Goal: Task Accomplishment & Management: Manage account settings

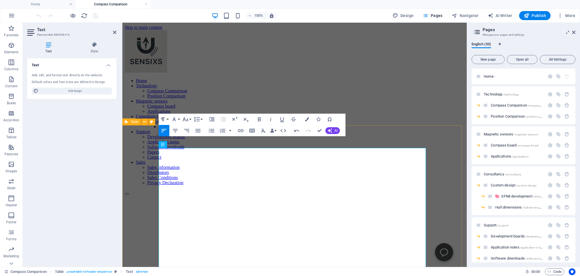
scroll to position [63, 0]
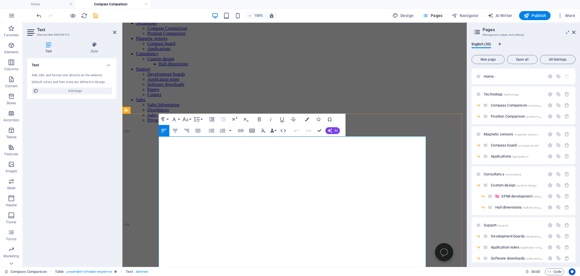
drag, startPoint x: 370, startPoint y: 205, endPoint x: 379, endPoint y: 207, distance: 9.1
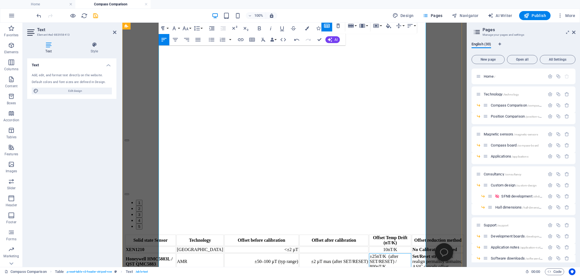
scroll to position [122, 0]
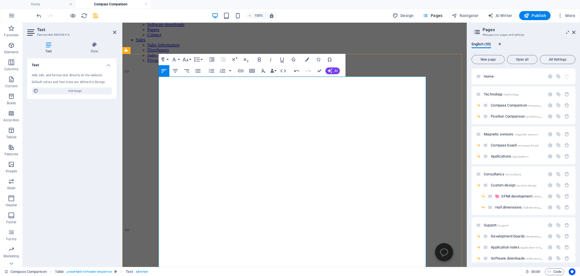
drag, startPoint x: 374, startPoint y: 148, endPoint x: 356, endPoint y: 148, distance: 17.6
copy td "800nT/K"
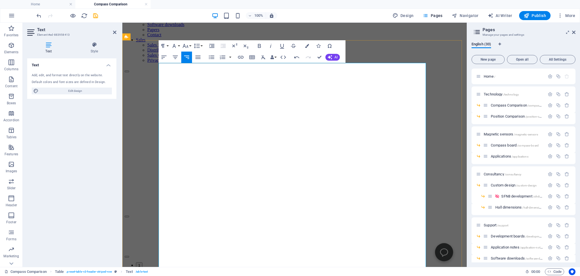
drag, startPoint x: 374, startPoint y: 152, endPoint x: 356, endPoint y: 152, distance: 17.8
click at [338, 92] on icon "button" at bounding box center [337, 94] width 3 height 5
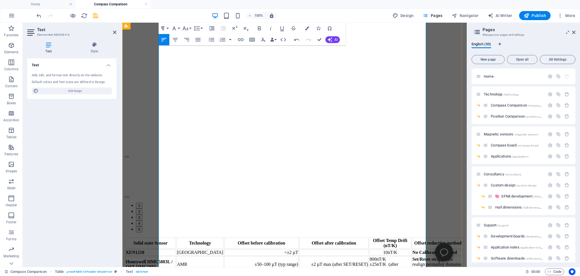
scroll to position [63, 0]
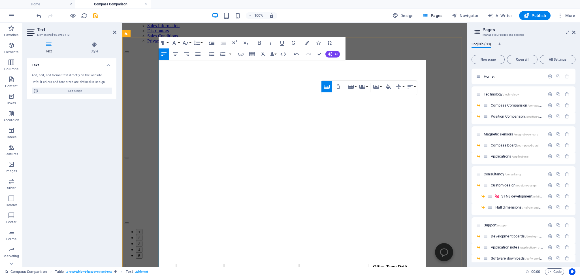
scroll to position [152, 0]
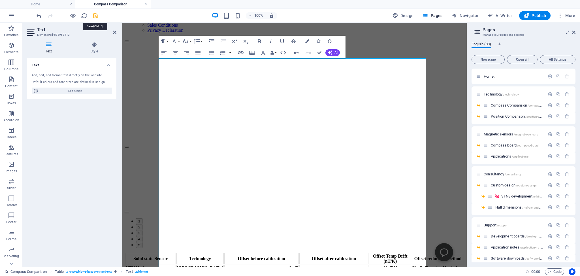
click at [96, 14] on icon "save" at bounding box center [95, 15] width 7 height 7
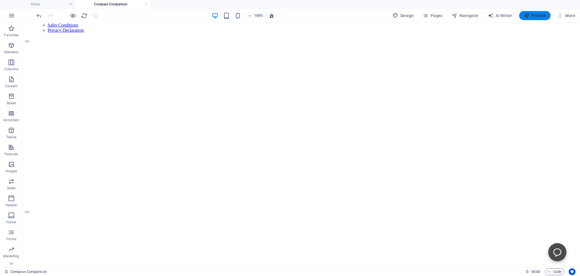
click at [538, 16] on span "Publish" at bounding box center [535, 16] width 22 height 6
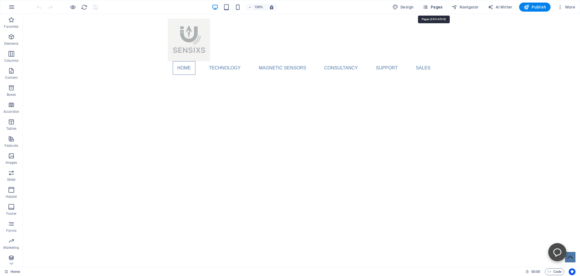
click at [433, 5] on span "Pages" at bounding box center [433, 7] width 20 height 6
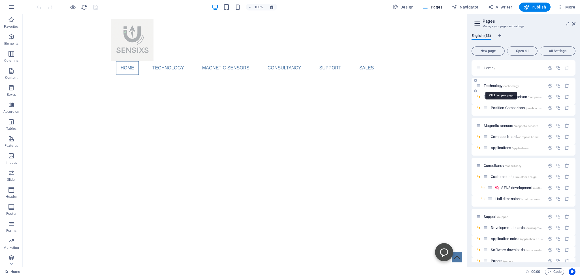
click at [496, 84] on span "Technology /technology" at bounding box center [501, 86] width 35 height 4
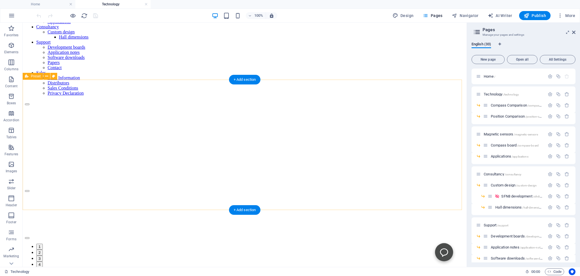
scroll to position [30, 0]
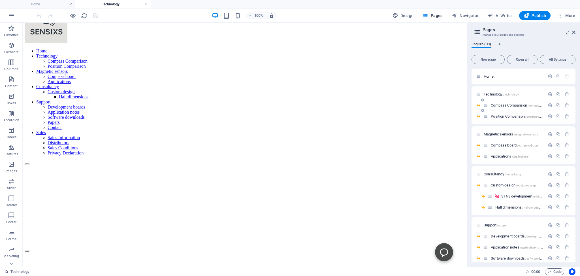
click at [504, 104] on span "Compass Comparison /compass-comparison" at bounding box center [524, 105] width 66 height 4
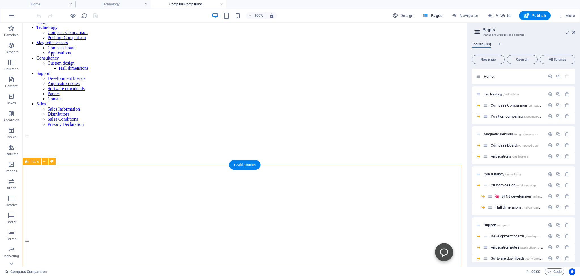
scroll to position [0, 0]
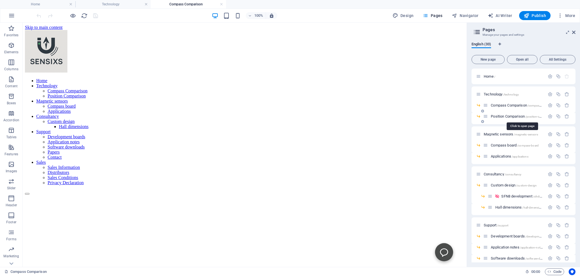
click at [499, 116] on span "Position Comparison /position-comparison" at bounding box center [522, 116] width 62 height 4
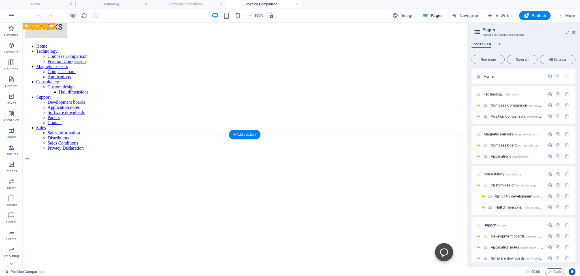
scroll to position [30, 0]
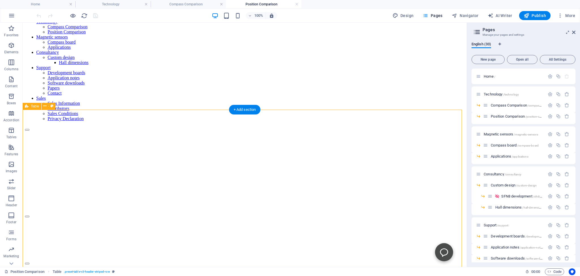
scroll to position [60, 0]
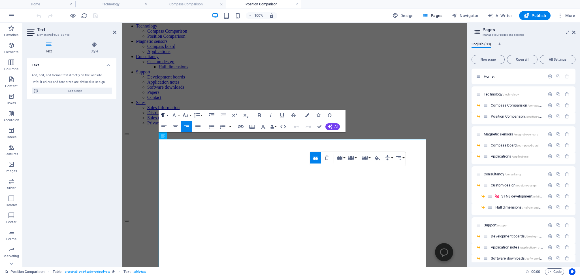
click at [167, 115] on button "Paragraph Format" at bounding box center [164, 115] width 11 height 11
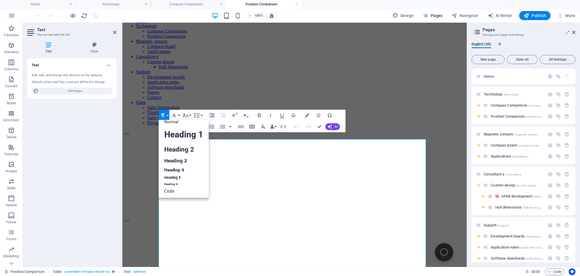
scroll to position [0, 0]
click at [330, 116] on icon "button" at bounding box center [329, 115] width 7 height 7
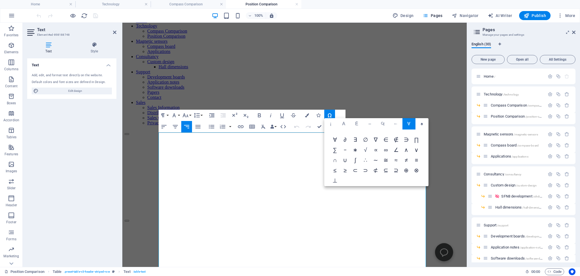
click at [371, 149] on span "√" at bounding box center [366, 150] width 10 height 10
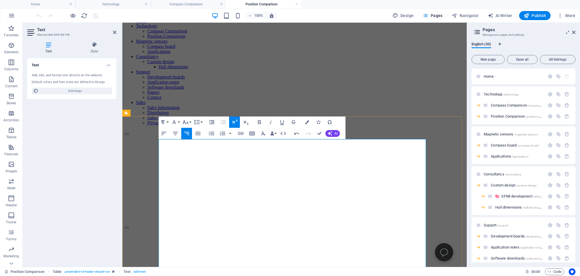
copy td "√"
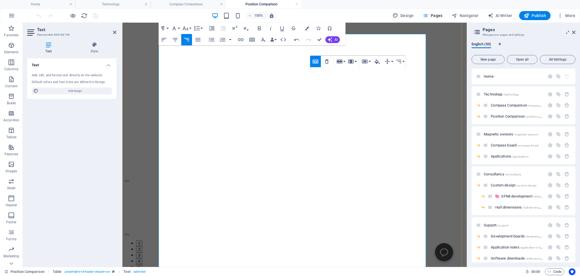
scroll to position [179, 0]
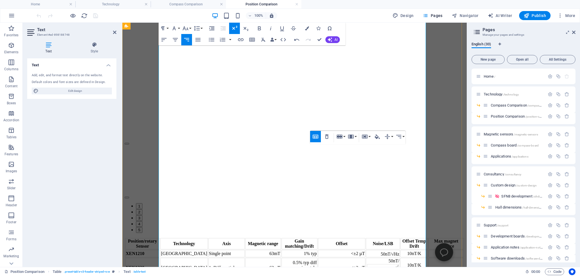
scroll to position [269, 0]
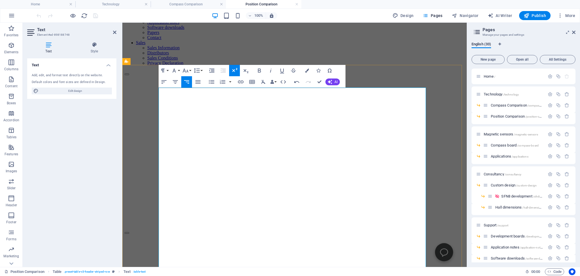
scroll to position [90, 0]
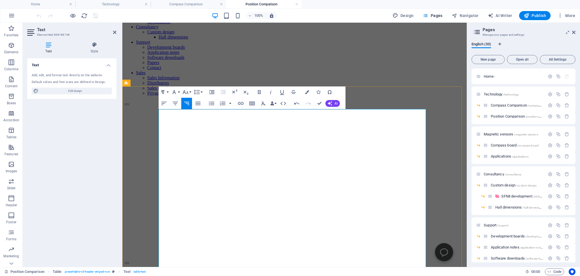
click at [327, 150] on icon "button" at bounding box center [327, 150] width 7 height 7
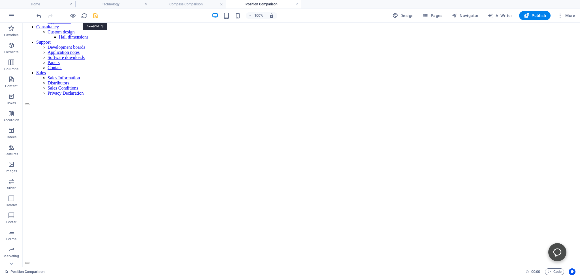
click at [93, 14] on icon "save" at bounding box center [95, 15] width 7 height 7
click at [191, 5] on h4 "Compass Comparison" at bounding box center [188, 4] width 75 height 6
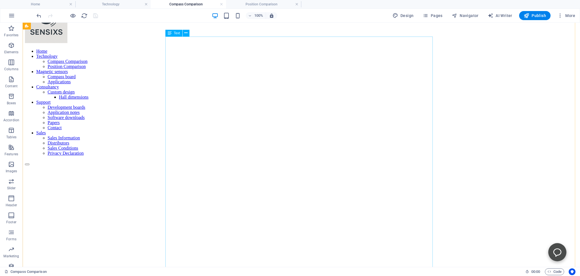
scroll to position [30, 0]
click at [535, 15] on span "Publish" at bounding box center [535, 16] width 22 height 6
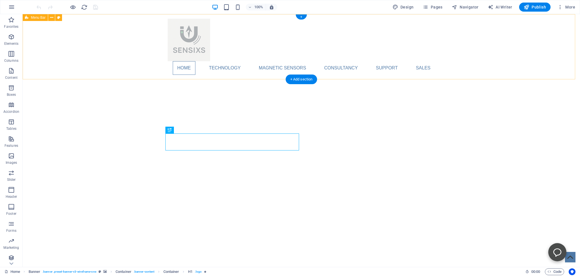
click at [82, 43] on div "Home Technology Compass Comparison Position Comparison Magnetic sensors Compass…" at bounding box center [301, 46] width 557 height 65
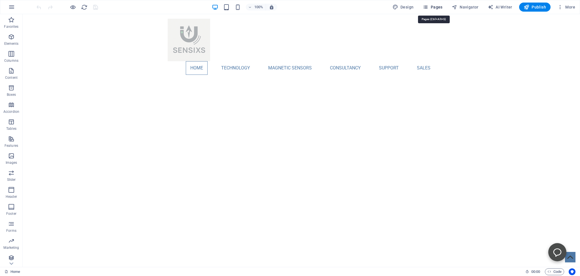
click at [428, 6] on icon "button" at bounding box center [426, 7] width 6 height 6
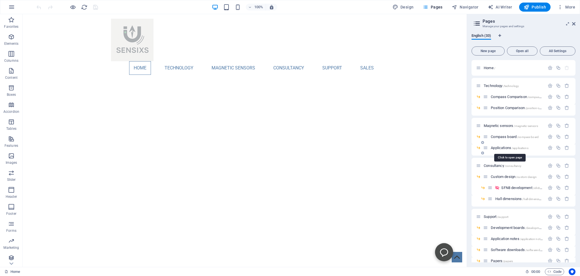
drag, startPoint x: 496, startPoint y: 149, endPoint x: 493, endPoint y: 148, distance: 3.2
click at [493, 148] on span "Applications /applications" at bounding box center [509, 148] width 37 height 4
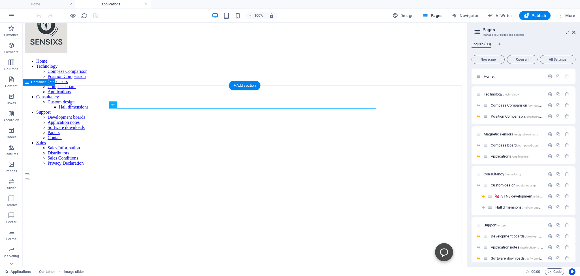
scroll to position [30, 0]
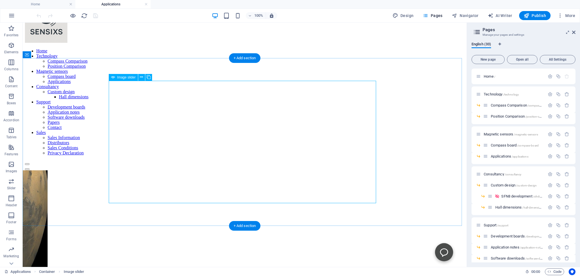
click at [29, 168] on button "button" at bounding box center [27, 169] width 5 height 2
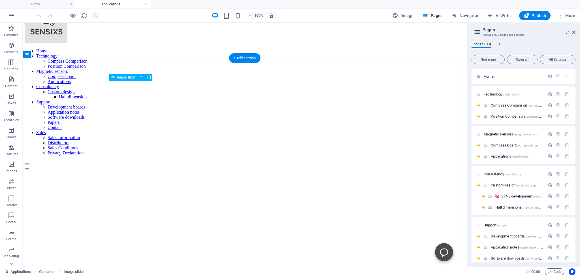
click at [29, 168] on button "button" at bounding box center [27, 169] width 5 height 2
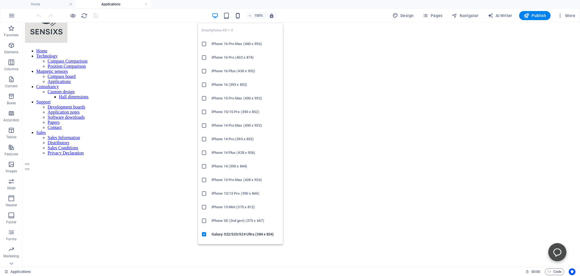
click at [239, 14] on icon "button" at bounding box center [238, 15] width 7 height 7
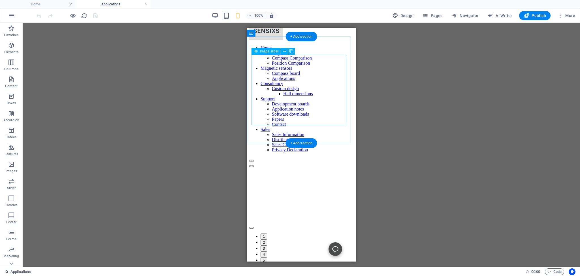
click at [267, 233] on button "1" at bounding box center [264, 236] width 7 height 6
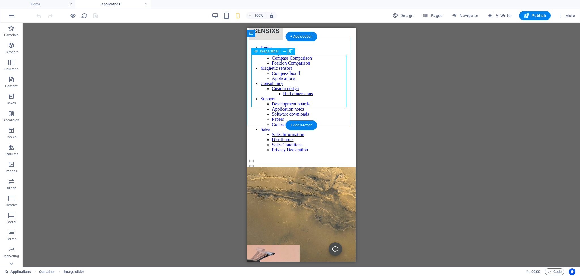
click at [267, 222] on button "2" at bounding box center [264, 225] width 7 height 6
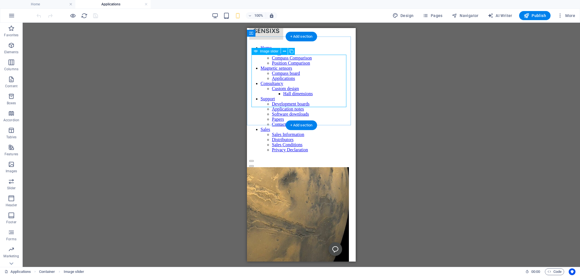
click at [267, 227] on button "3" at bounding box center [264, 230] width 7 height 6
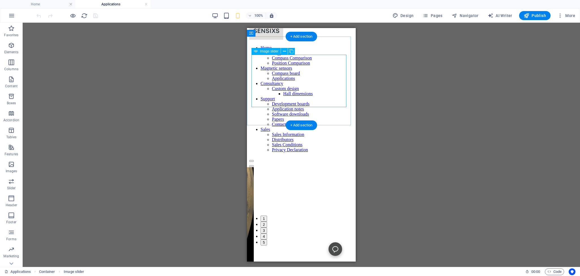
click at [267, 233] on button "4" at bounding box center [264, 236] width 7 height 6
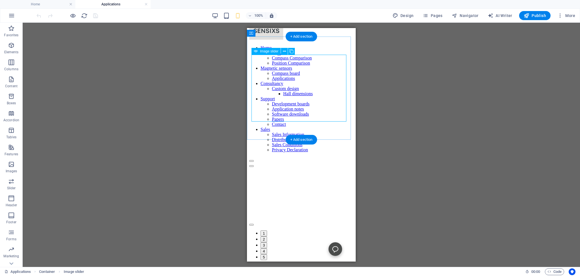
click at [267, 254] on button "5" at bounding box center [264, 257] width 7 height 6
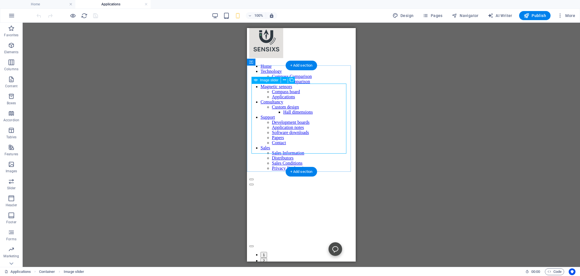
scroll to position [0, 0]
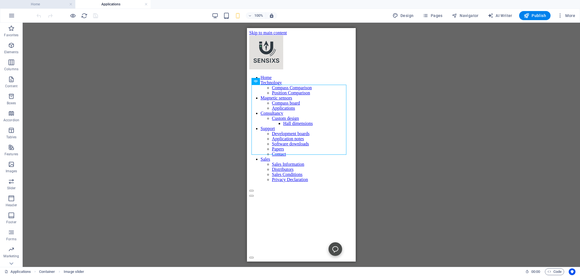
click at [33, 4] on h4 "Home" at bounding box center [37, 4] width 75 height 6
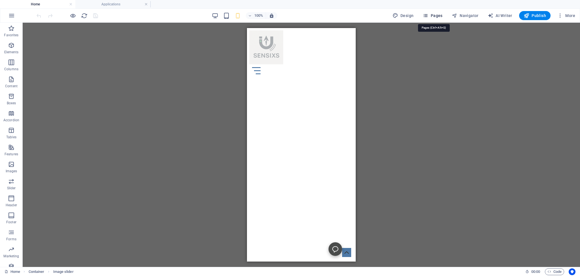
click at [434, 15] on span "Pages" at bounding box center [433, 16] width 20 height 6
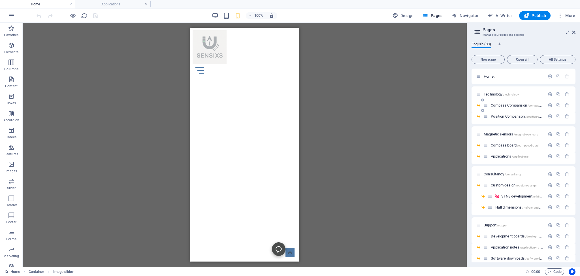
click at [499, 103] on div "Compass Comparison /compass-comparison" at bounding box center [514, 105] width 62 height 7
click at [500, 105] on span "Compass Comparison /compass-comparison" at bounding box center [524, 105] width 66 height 4
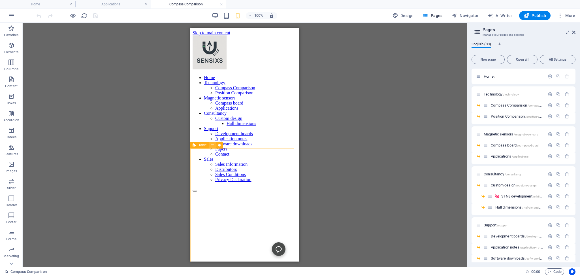
click at [211, 145] on icon at bounding box center [212, 145] width 3 height 6
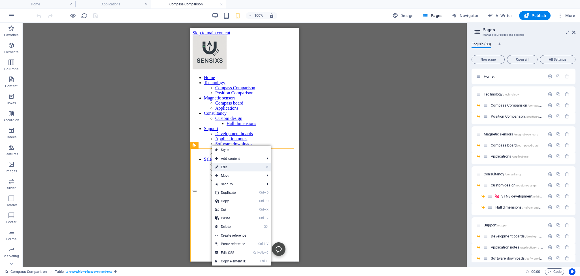
click at [225, 166] on link "⏎ Edit" at bounding box center [231, 167] width 38 height 8
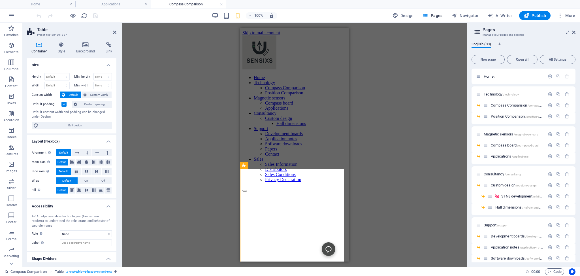
click at [64, 103] on label at bounding box center [63, 104] width 5 height 5
click at [0, 0] on input "Default padding" at bounding box center [0, 0] width 0 height 0
click at [64, 103] on label at bounding box center [63, 104] width 5 height 5
click at [0, 0] on input "Default padding" at bounding box center [0, 0] width 0 height 0
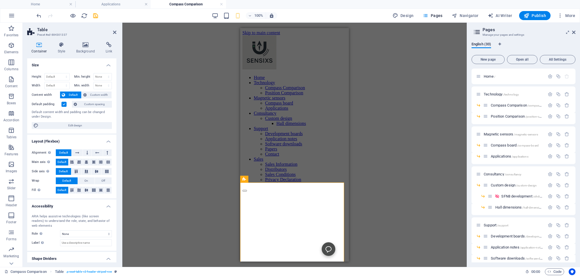
scroll to position [15, 0]
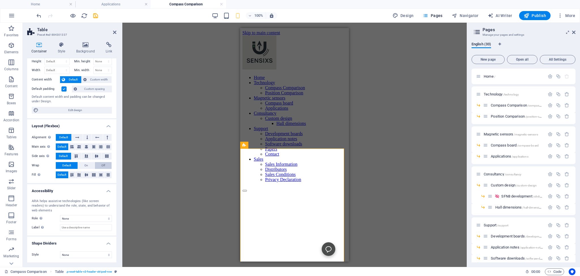
click at [101, 165] on span "Off" at bounding box center [103, 165] width 4 height 7
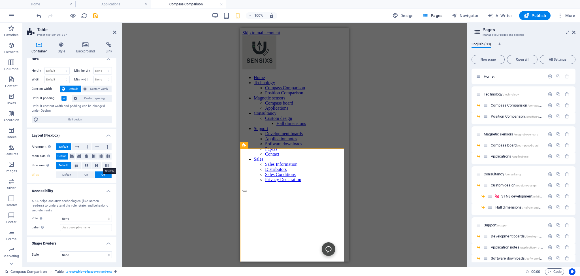
click at [102, 165] on button at bounding box center [107, 165] width 10 height 7
click at [64, 165] on span "Default" at bounding box center [63, 165] width 9 height 7
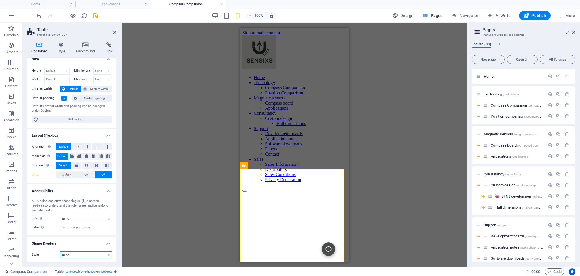
click at [60, 251] on select "None Triangle Square Diagonal Polygon 1 Polygon 2 Zigzag Multiple Zigzags Waves…" at bounding box center [86, 254] width 52 height 7
click at [144, 202] on div "Drag here to replace the existing content. Press “Ctrl” if you want to create a…" at bounding box center [294, 145] width 344 height 244
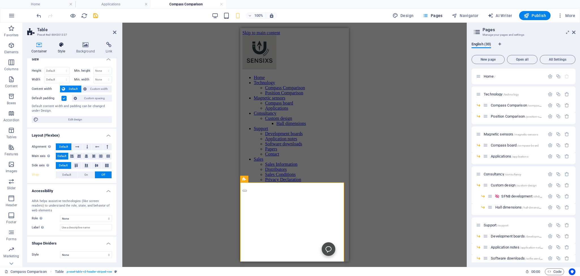
click at [61, 44] on icon at bounding box center [62, 45] width 16 height 6
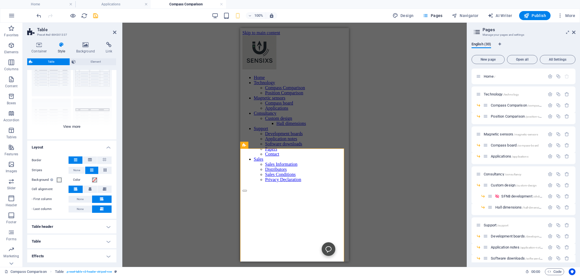
scroll to position [48, 0]
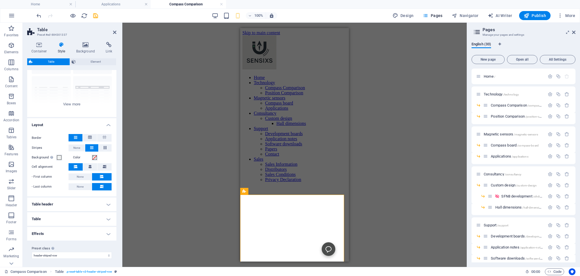
click at [37, 218] on h4 "Table" at bounding box center [71, 219] width 89 height 14
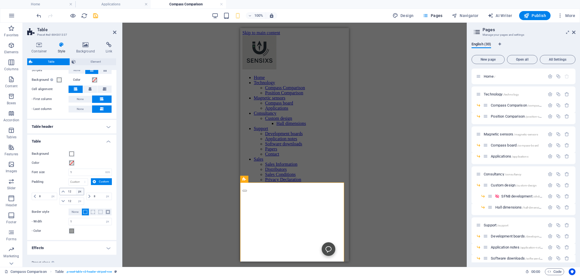
scroll to position [139, 0]
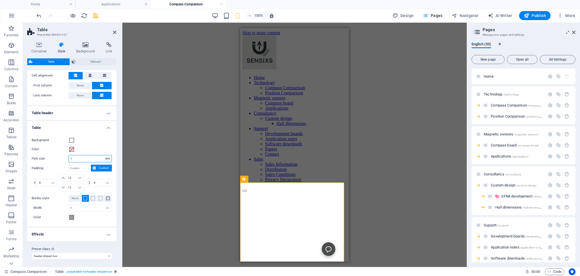
click at [104, 155] on select "px rem % vh vw" at bounding box center [108, 158] width 8 height 7
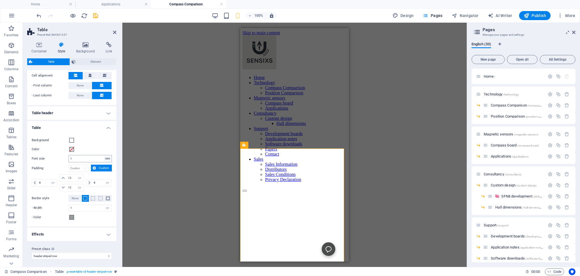
click at [95, 144] on div "Background Color Font size 1 px rem % vh vw Padding px rem % vh vw Custom Custo…" at bounding box center [72, 178] width 92 height 95
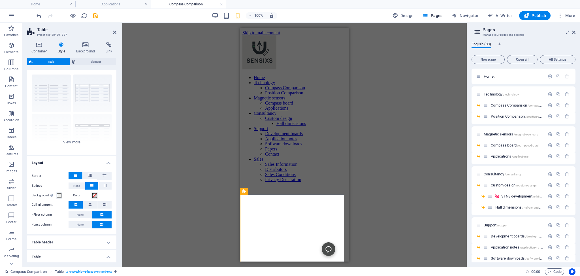
scroll to position [0, 0]
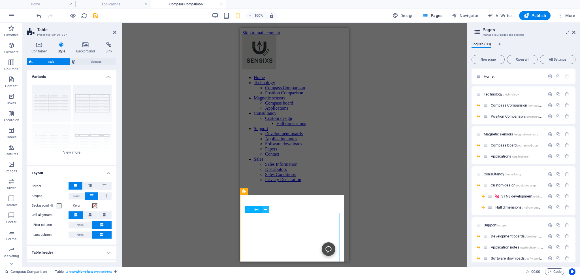
click at [265, 210] on icon at bounding box center [265, 210] width 3 height 6
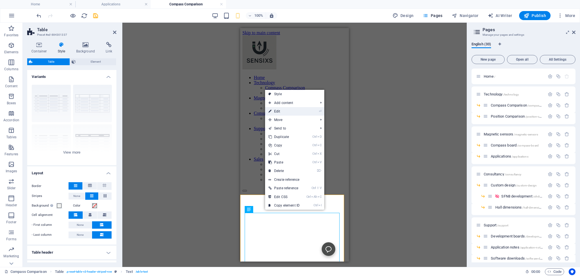
click at [276, 110] on link "⏎ Edit" at bounding box center [284, 111] width 38 height 8
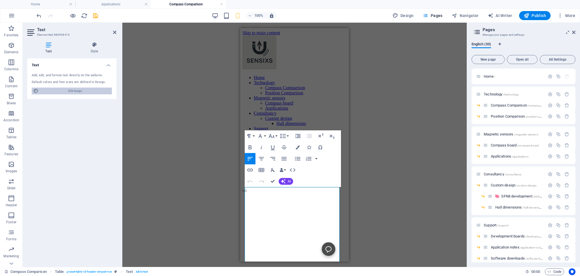
click at [64, 91] on span "Edit design" at bounding box center [75, 91] width 70 height 7
select select "px"
select select "400"
select select "px"
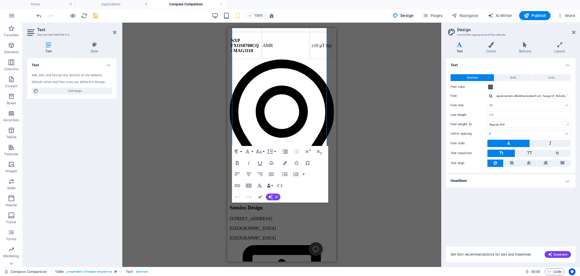
scroll to position [748, 0]
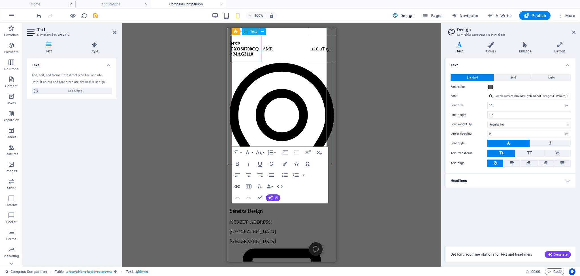
click at [253, 62] on td "NXP FXOS8700CQ / MAG3110" at bounding box center [245, 49] width 31 height 27
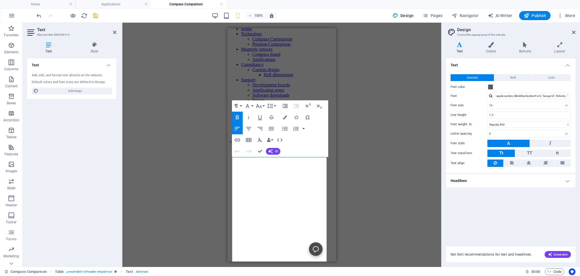
scroll to position [30, 0]
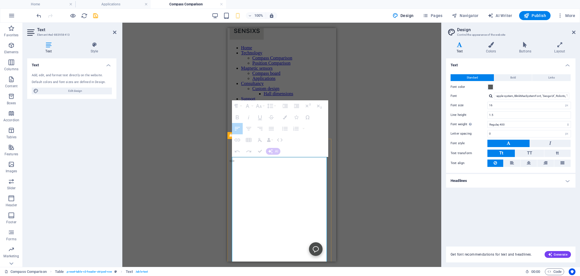
drag, startPoint x: 235, startPoint y: 171, endPoint x: 284, endPoint y: 173, distance: 49.1
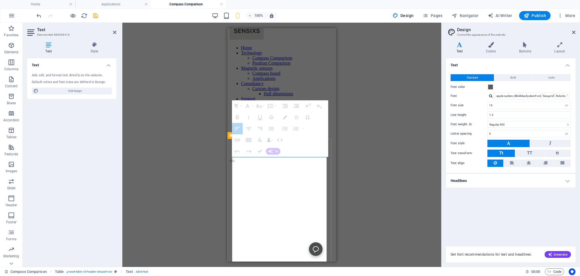
scroll to position [0, 91]
drag, startPoint x: 235, startPoint y: 170, endPoint x: 309, endPoint y: 175, distance: 74.4
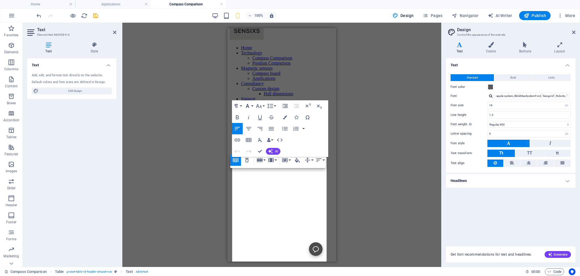
click at [252, 105] on button "Font Family" at bounding box center [248, 105] width 11 height 11
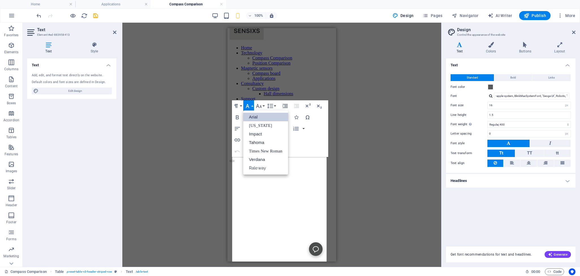
scroll to position [0, 0]
click at [263, 105] on button "Font Size" at bounding box center [260, 105] width 11 height 11
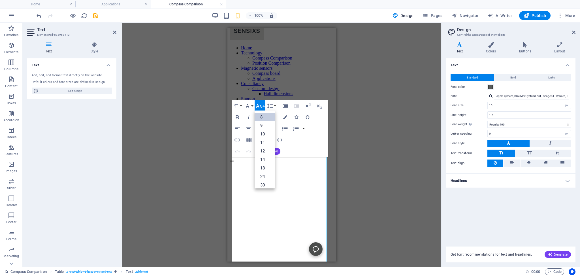
click at [261, 116] on link "8" at bounding box center [265, 117] width 20 height 8
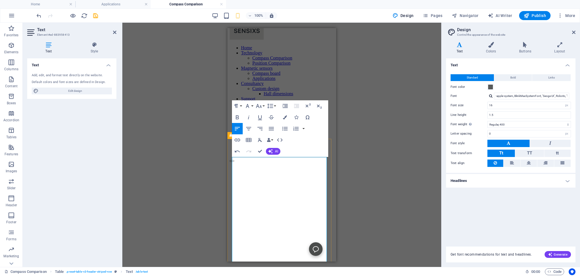
drag, startPoint x: 235, startPoint y: 170, endPoint x: 261, endPoint y: 178, distance: 28.1
click at [263, 104] on button "Font Size" at bounding box center [260, 105] width 11 height 11
click at [261, 115] on link "8" at bounding box center [265, 117] width 20 height 8
click at [261, 105] on icon "button" at bounding box center [259, 106] width 7 height 7
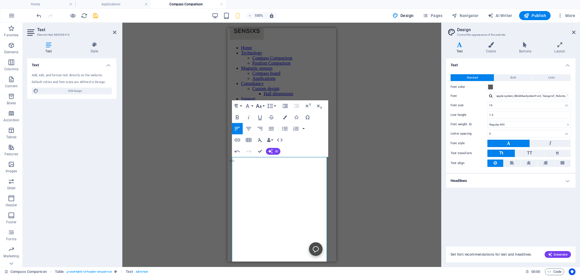
scroll to position [7, 0]
click at [263, 152] on link "14" at bounding box center [265, 153] width 20 height 8
click at [260, 105] on icon "button" at bounding box center [259, 106] width 7 height 7
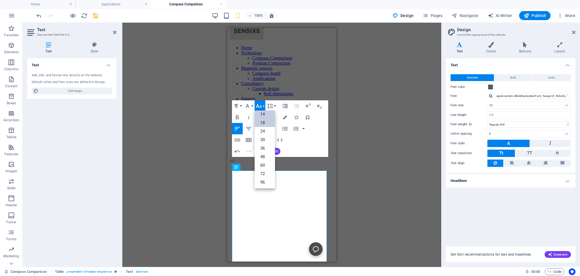
scroll to position [20, 0]
click at [263, 113] on link "10" at bounding box center [265, 114] width 20 height 8
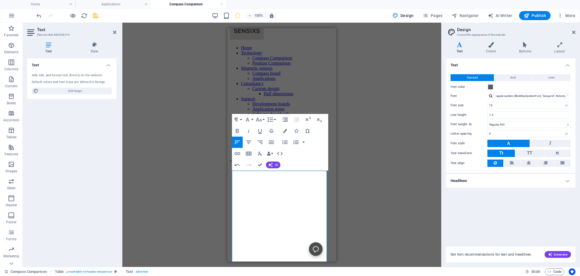
click at [158, 156] on div "Drag here to replace the existing content. Press “Ctrl” if you want to create a…" at bounding box center [281, 145] width 319 height 244
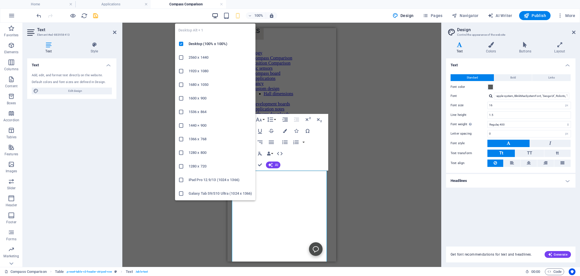
click at [216, 15] on icon "button" at bounding box center [215, 15] width 7 height 7
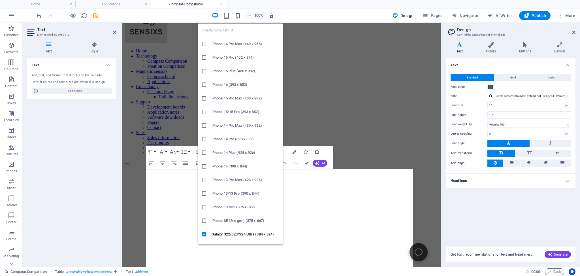
click at [239, 15] on icon "button" at bounding box center [238, 15] width 7 height 7
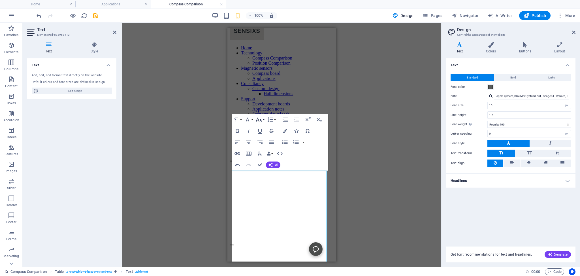
click at [262, 118] on icon "button" at bounding box center [259, 119] width 7 height 7
click at [268, 149] on link "14" at bounding box center [265, 149] width 20 height 8
click at [152, 172] on div "Drag here to replace the existing content. Press “Ctrl” if you want to create a…" at bounding box center [281, 145] width 319 height 244
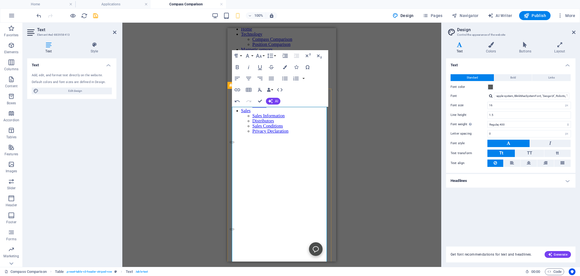
scroll to position [60, 0]
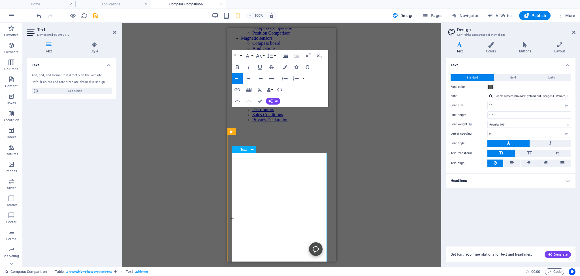
drag, startPoint x: 259, startPoint y: 174, endPoint x: 234, endPoint y: 167, distance: 25.6
click at [261, 55] on icon "button" at bounding box center [259, 55] width 7 height 7
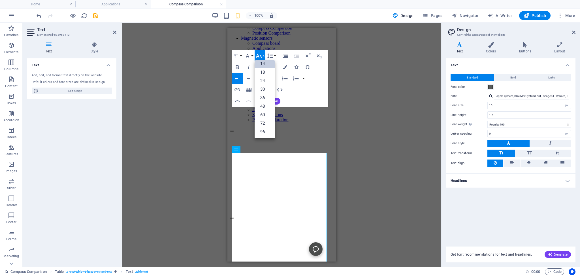
scroll to position [45, 0]
click at [264, 72] on link "18" at bounding box center [265, 72] width 20 height 8
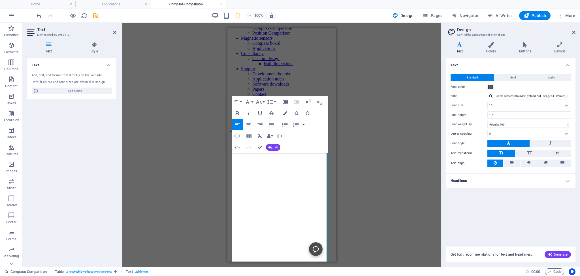
click at [180, 176] on div "Drag here to replace the existing content. Press “Ctrl” if you want to create a…" at bounding box center [281, 145] width 319 height 244
click at [154, 169] on div "Drag here to replace the existing content. Press “Ctrl” if you want to create a…" at bounding box center [281, 145] width 319 height 244
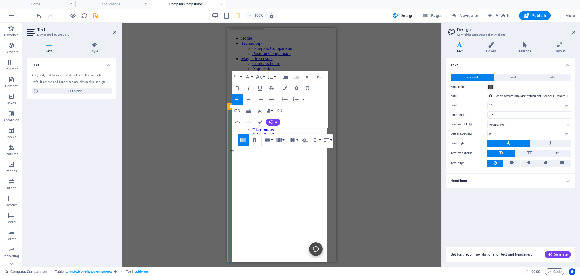
scroll to position [30, 0]
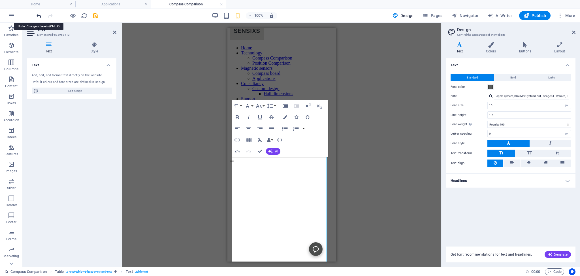
click at [37, 16] on icon "undo" at bounding box center [39, 15] width 7 height 7
click at [39, 16] on icon "undo" at bounding box center [39, 15] width 7 height 7
click at [38, 15] on icon "undo" at bounding box center [39, 15] width 7 height 7
click at [38, 14] on icon "undo" at bounding box center [39, 15] width 7 height 7
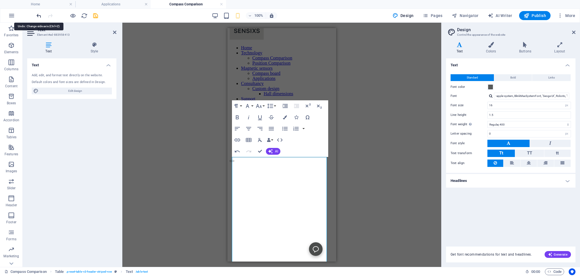
click at [38, 14] on icon "undo" at bounding box center [39, 15] width 7 height 7
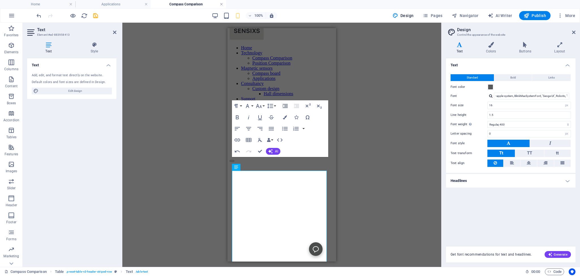
click at [223, 3] on link at bounding box center [221, 4] width 3 height 5
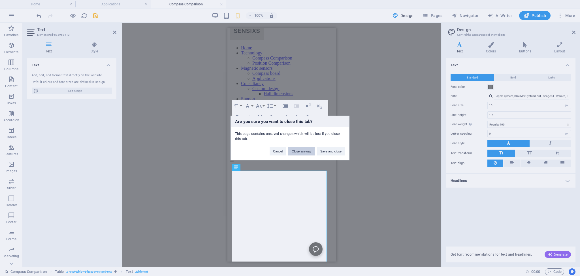
click at [305, 151] on button "Close anyway" at bounding box center [301, 151] width 26 height 8
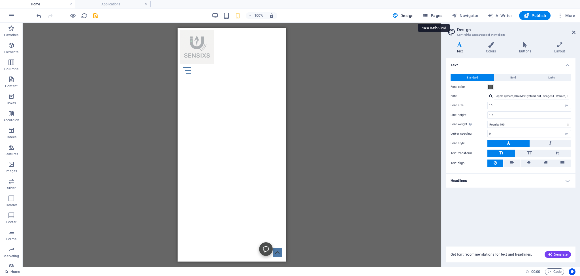
click at [432, 15] on span "Pages" at bounding box center [433, 16] width 20 height 6
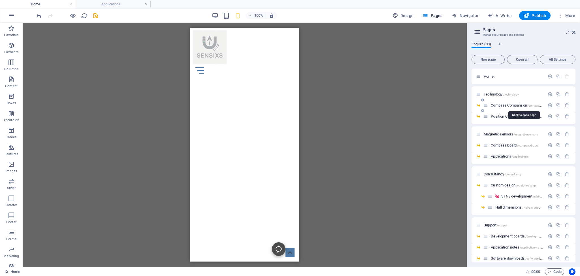
click at [502, 105] on span "Compass Comparison /compass-comparison" at bounding box center [524, 105] width 66 height 4
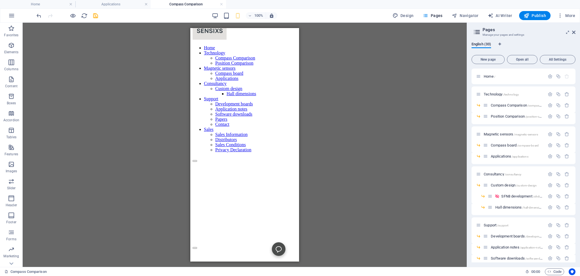
click at [106, 97] on div "Drag here to replace the existing content. Press “Ctrl” if you want to create a…" at bounding box center [245, 145] width 444 height 244
click at [104, 6] on h4 "Applications" at bounding box center [112, 4] width 75 height 6
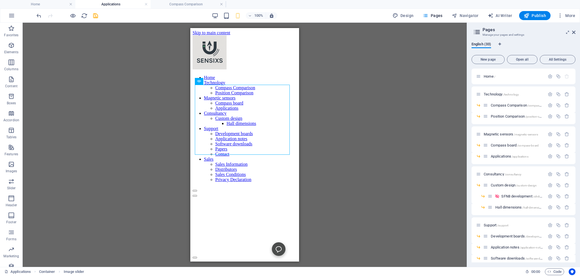
click at [118, 85] on div "Drag here to replace the existing content. Press “Ctrl” if you want to create a…" at bounding box center [245, 145] width 444 height 244
click at [36, 4] on h4 "Home" at bounding box center [37, 4] width 75 height 6
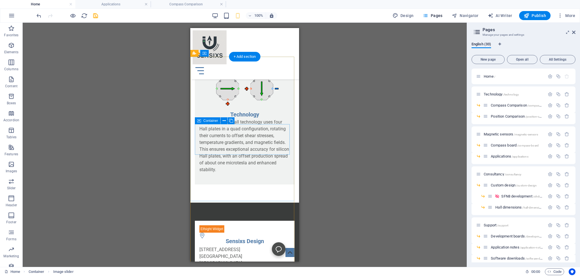
scroll to position [1089, 0]
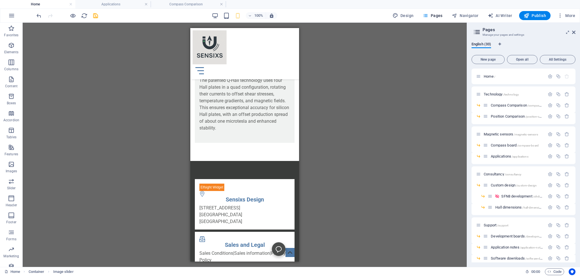
click at [385, 157] on div "Drag here to replace the existing content. Press “Ctrl” if you want to create a…" at bounding box center [245, 145] width 444 height 244
click at [110, 78] on div "Drag here to replace the existing content. Press “Ctrl” if you want to create a…" at bounding box center [245, 145] width 444 height 244
click at [486, 75] on span "Home /" at bounding box center [490, 76] width 12 height 4
click at [488, 76] on span "Home /" at bounding box center [490, 76] width 12 height 4
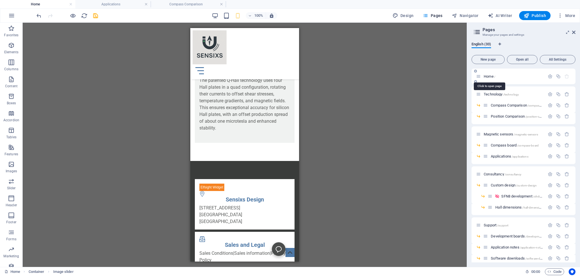
click at [488, 76] on span "Home /" at bounding box center [490, 76] width 12 height 4
click at [49, 6] on h4 "Home" at bounding box center [37, 4] width 75 height 6
click at [569, 14] on span "More" at bounding box center [566, 16] width 18 height 6
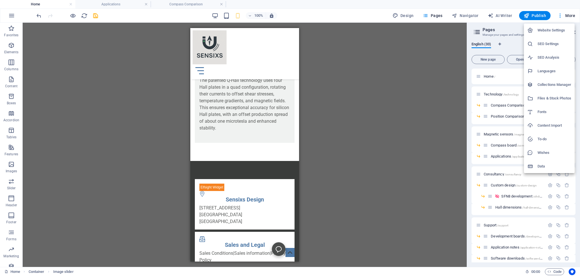
click at [550, 44] on h6 "SEO Settings" at bounding box center [555, 44] width 34 height 7
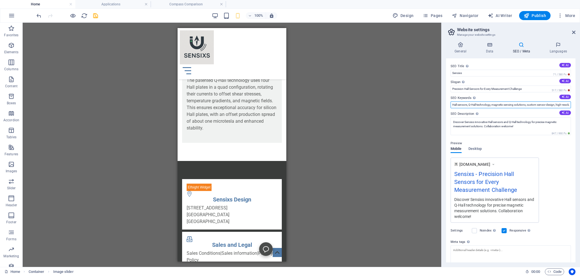
click at [516, 103] on input "Hall sensors, Q-Hall technology, magnetic sensing solutions, custom sensor desi…" at bounding box center [511, 104] width 120 height 7
click at [490, 104] on input "Hall sensors, Q-Hall technology, magnetic sensing solutions,, high-resolution A…" at bounding box center [511, 104] width 120 height 7
drag, startPoint x: 500, startPoint y: 104, endPoint x: 478, endPoint y: 104, distance: 21.5
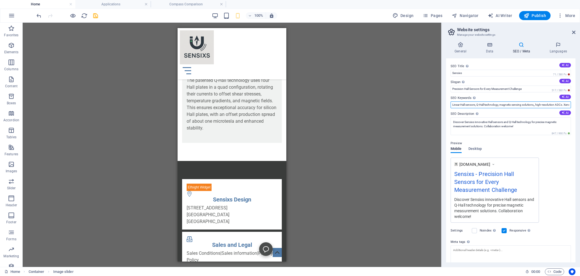
click at [478, 104] on input "Linear Hall sensors, Q-Hall technology, magnetic sensing solutions,, high-resol…" at bounding box center [511, 104] width 120 height 7
click at [546, 105] on input "Linear Hall sensors, Compass sensor, magnetic sensing solutions,, high-resoluti…" at bounding box center [511, 104] width 120 height 7
click at [526, 105] on input "Linear Hall sensors, Compass sensor, magnetic sensing solutions,, high-resoluti…" at bounding box center [511, 104] width 120 height 7
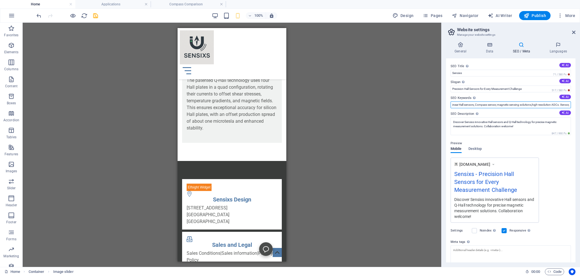
drag, startPoint x: 554, startPoint y: 104, endPoint x: 526, endPoint y: 104, distance: 27.2
click at [526, 104] on input "Linear Hall sensors, Compass sensor, magnetic sensing solutions,high-resolution…" at bounding box center [511, 104] width 120 height 7
click at [550, 104] on input "Linear Hall sensors, Compass sensor, magnetic sensing solutions, Xensor," at bounding box center [511, 104] width 120 height 7
paste input "QMC5883"
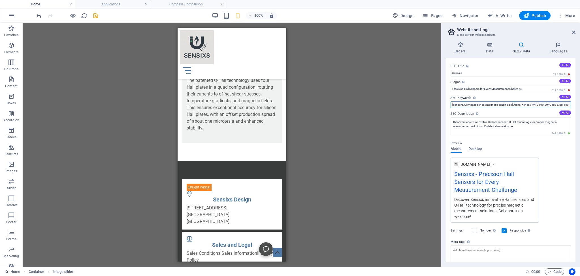
scroll to position [0, 18]
drag, startPoint x: 528, startPoint y: 105, endPoint x: 564, endPoint y: 104, distance: 35.4
click at [564, 104] on input "Linear Hall sensors, Compass sensor, magnetic sensing solutions, Xensor, PNI 31…" at bounding box center [511, 104] width 120 height 7
click at [550, 105] on input "Linear Hall sensors, Compass sensor, magnetic sensing solutions, Xensor, ," at bounding box center [511, 104] width 120 height 7
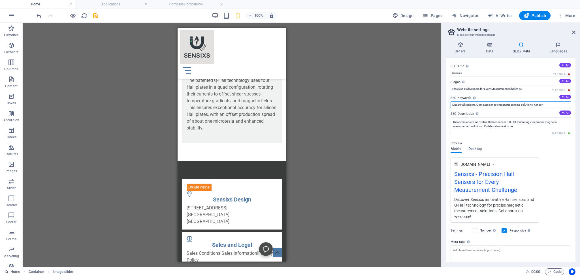
click at [478, 105] on input "Linear Hall sensors, Compass sensor, magnetic sensing solutions, Xensor" at bounding box center [511, 104] width 120 height 7
click at [476, 105] on input "Linear Hall sensors, Differential Hall, Compass sensor, magnetic sensing soluti…" at bounding box center [511, 104] width 120 height 7
click at [495, 105] on input "Linear Hall sensor, Differential Hall, Compass sensor, magnetic sensing solutio…" at bounding box center [511, 104] width 120 height 7
click at [505, 104] on input "Linear Hall sensor, Differential Hal sensorl, Compass sensor, magnetic sensing …" at bounding box center [511, 104] width 120 height 7
type input "Linear Hall sensor, Differential Hal sensor, Compass sensor, magnetic sensing s…"
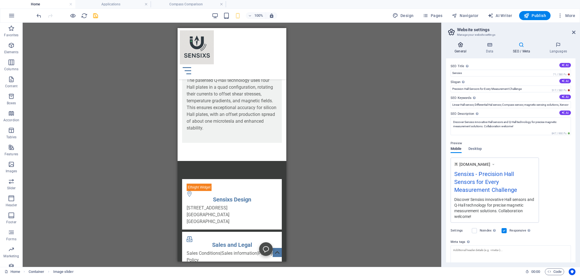
click at [460, 45] on icon at bounding box center [460, 45] width 29 height 6
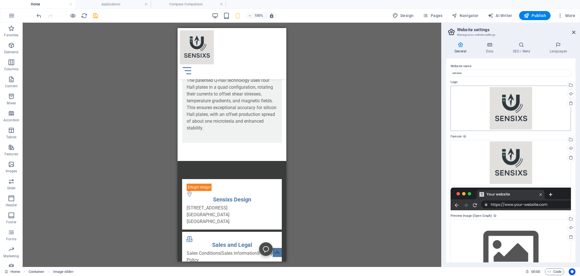
scroll to position [26, 0]
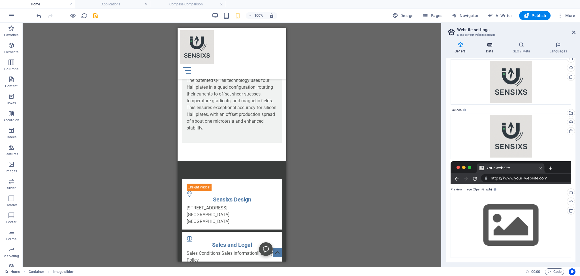
click at [489, 45] on icon at bounding box center [489, 45] width 25 height 6
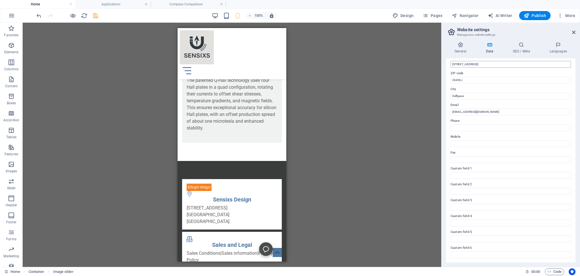
scroll to position [0, 0]
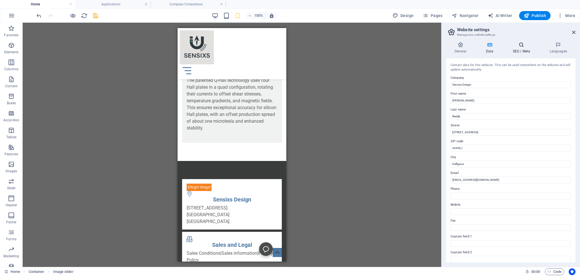
click at [521, 45] on icon at bounding box center [521, 45] width 35 height 6
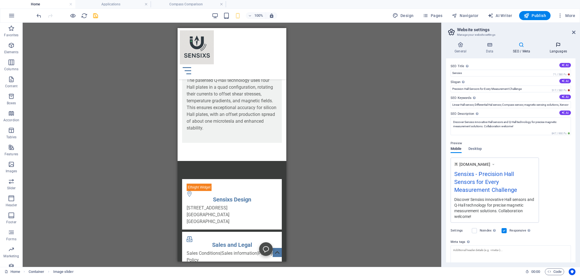
click at [558, 44] on icon at bounding box center [558, 45] width 35 height 6
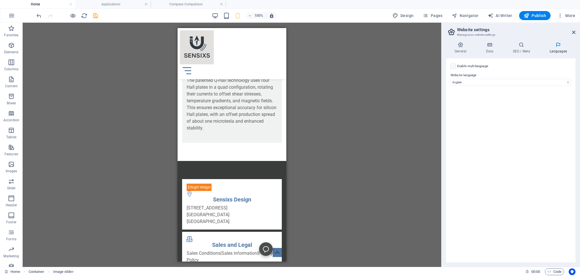
click at [453, 66] on label at bounding box center [453, 66] width 5 height 5
click at [0, 0] on input "Enable multilanguage To disable multilanguage delete all languages until only o…" at bounding box center [0, 0] width 0 height 0
click at [464, 106] on select "Abkhazian Afar Afrikaans Akan Albanian Amharic Arabic Aragonese Armenian Assame…" at bounding box center [511, 109] width 94 height 7
click at [492, 108] on select "Abkhazian Afar Afrikaans Akan Albanian Amharic Arabic Aragonese Armenian Assame…" at bounding box center [511, 109] width 94 height 7
click at [464, 106] on select "Abkhazian Afar Afrikaans Akan Albanian Amharic Arabic Aragonese Armenian Assame…" at bounding box center [511, 109] width 94 height 7
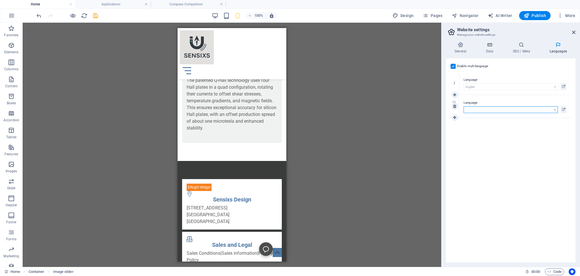
select select "148"
click option "Spanish" at bounding box center [0, 0] width 0 height 0
click at [544, 148] on div "Enable multilanguage To disable multilanguage delete all languages until only o…" at bounding box center [510, 160] width 129 height 204
click at [96, 15] on icon "save" at bounding box center [95, 15] width 7 height 7
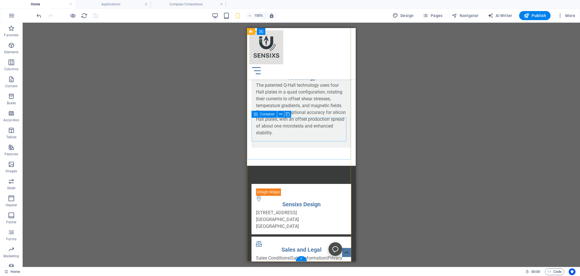
scroll to position [1029, 0]
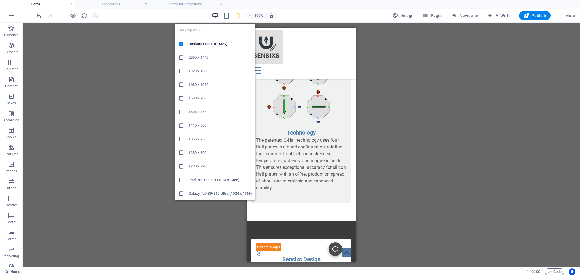
click at [214, 14] on icon "button" at bounding box center [215, 15] width 7 height 7
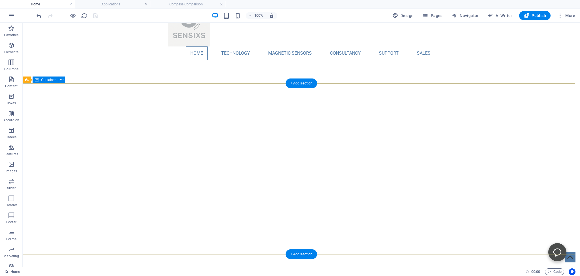
scroll to position [0, 0]
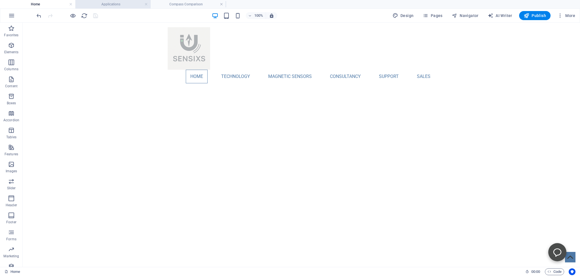
click at [109, 3] on h4 "Applications" at bounding box center [112, 4] width 75 height 6
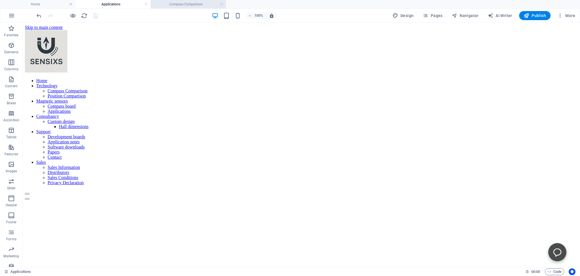
click at [177, 5] on h4 "Compass Comparison" at bounding box center [188, 4] width 75 height 6
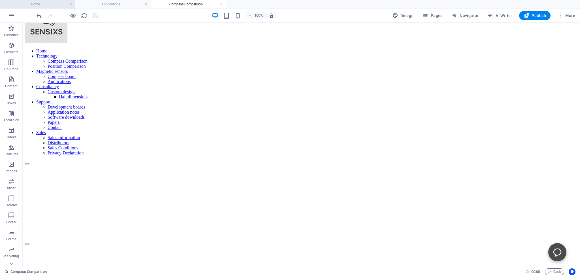
click at [32, 3] on h4 "Home" at bounding box center [37, 4] width 75 height 6
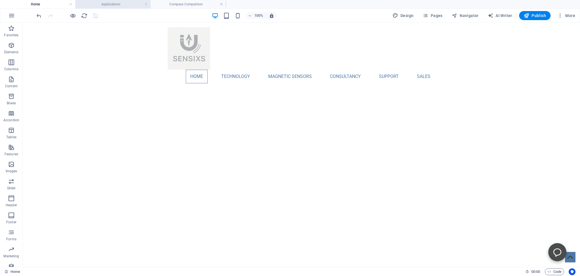
drag, startPoint x: 101, startPoint y: 7, endPoint x: 138, endPoint y: 5, distance: 36.6
click at [101, 7] on h4 "Applications" at bounding box center [112, 4] width 75 height 6
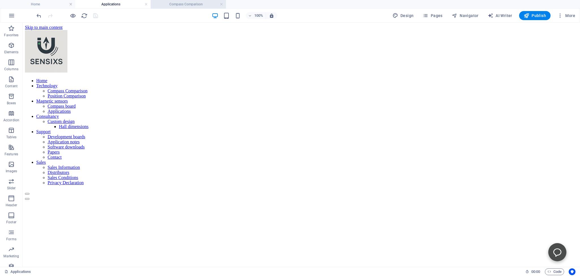
click at [177, 6] on h4 "Compass Comparison" at bounding box center [188, 4] width 75 height 6
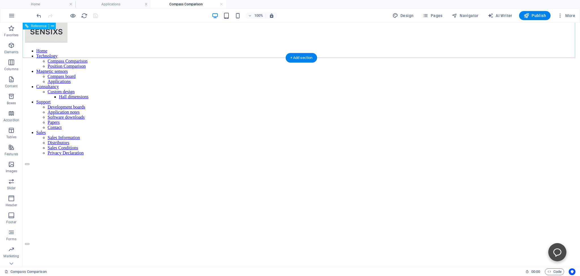
click at [233, 48] on nav "Home Technology Compass Comparison Position Comparison Magnetic sensors Compass…" at bounding box center [301, 101] width 553 height 107
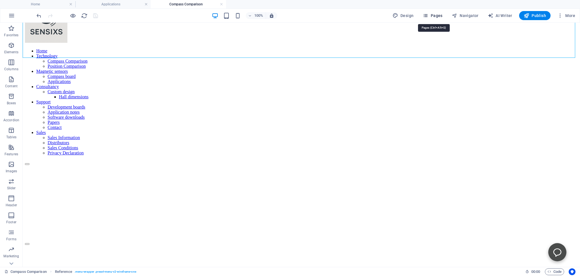
click at [436, 16] on span "Pages" at bounding box center [433, 16] width 20 height 6
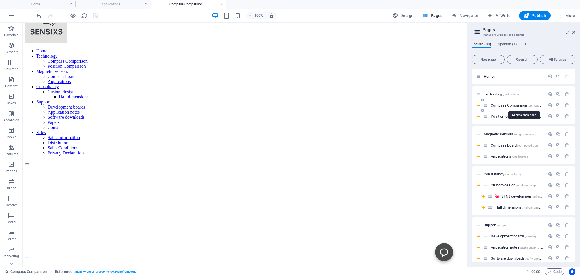
click at [502, 105] on span "Compass Comparison /compass-comparison" at bounding box center [524, 105] width 66 height 4
click at [499, 105] on span "Compass Comparison /compass-comparison" at bounding box center [524, 105] width 66 height 4
click at [548, 104] on icon "button" at bounding box center [550, 105] width 5 height 5
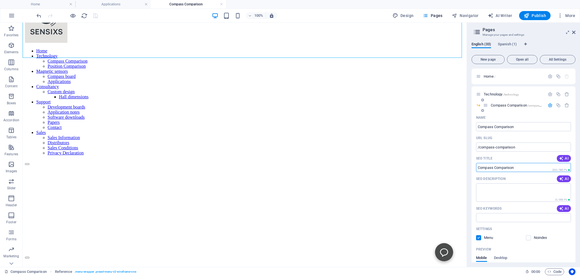
click at [515, 167] on input "SEO Title" at bounding box center [523, 167] width 95 height 9
click at [485, 191] on textarea "SEO Description" at bounding box center [523, 192] width 95 height 18
click at [481, 217] on input "SEO Keywords" at bounding box center [523, 217] width 95 height 9
click at [559, 178] on icon "button" at bounding box center [561, 178] width 5 height 5
type textarea "Discover advanced solid state compasses like the lightweight XEN1210, space-qua…"
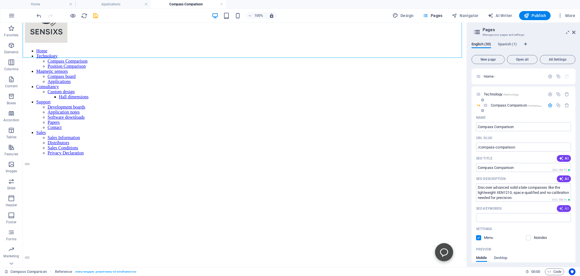
click at [561, 208] on span "AI" at bounding box center [564, 208] width 10 height 5
click at [545, 217] on input "solid state compasses, space qualified sensors, lightweight compass technology,…" at bounding box center [523, 217] width 95 height 9
click at [543, 218] on input "solid state compasses, space qualified ompasssensors, lightweight compass techn…" at bounding box center [523, 217] width 95 height 9
click at [561, 217] on input "solid state compasses, space qualified compasssensors, lightweight compass tech…" at bounding box center [523, 217] width 95 height 9
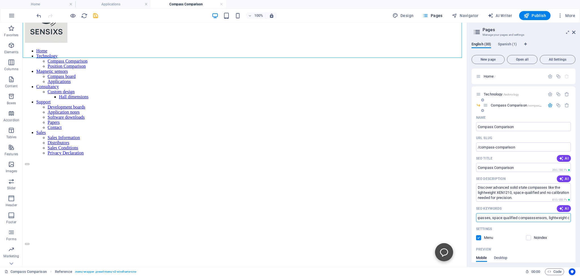
click at [547, 219] on input "solid state compasses, space qualified compasssensors, lightweight compass tech…" at bounding box center [523, 217] width 95 height 9
click at [548, 216] on input "solid state compasses, space qualified compass, lightweight compass technology,…" at bounding box center [523, 217] width 95 height 9
drag, startPoint x: 553, startPoint y: 218, endPoint x: 539, endPoint y: 218, distance: 13.6
click at [539, 218] on input "solid state compasses, space qualified compass, lightweight compass technology,…" at bounding box center [523, 217] width 95 height 9
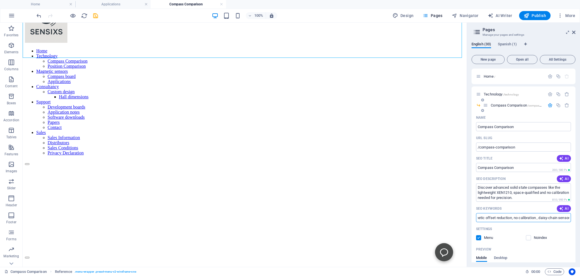
click at [505, 217] on input "solid state compasses, space qualified compass, lightweight compass technology,…" at bounding box center [523, 217] width 95 height 9
click at [514, 217] on input "solid state compasses, space qualified compass, lightweight compass technology,…" at bounding box center [523, 217] width 95 height 9
click at [551, 218] on input "solid state compasses, space qualified compass, lightweight compass technology,…" at bounding box center [523, 217] width 95 height 9
drag, startPoint x: 564, startPoint y: 217, endPoint x: 521, endPoint y: 217, distance: 43.3
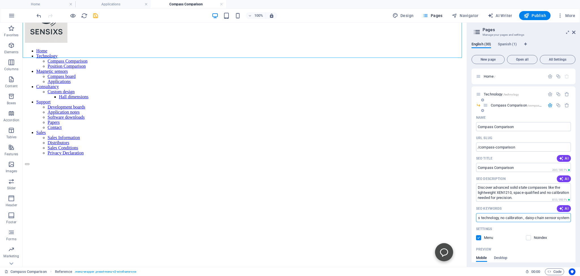
click at [521, 217] on input "solid state compasses, space qualified compass, lightweight compass technology,…" at bounding box center [523, 217] width 95 height 9
click at [563, 217] on input "solid state compasses, space qualified compass, lightweight compass technology,…" at bounding box center [523, 217] width 95 height 9
click at [565, 218] on input "solid state compasses, space qualified compass, lightweight compass technology,…" at bounding box center [523, 217] width 95 height 9
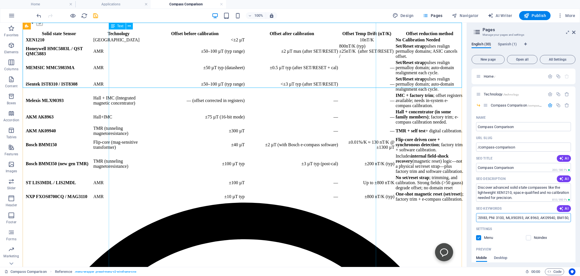
scroll to position [0, 198]
click at [557, 217] on input "solid state compasses, space qualified compass, lightweight compass technology,…" at bounding box center [523, 217] width 95 height 9
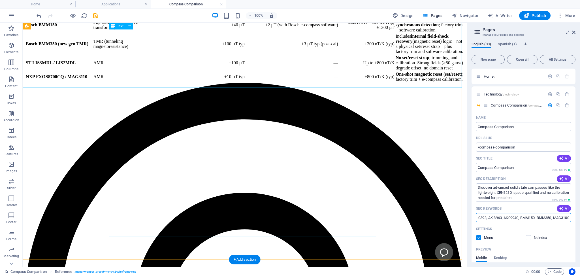
scroll to position [0, 235]
type input "solid state compasses, space qualified compass, lightweight compass technology,…"
click at [505, 43] on span "Spanish (1)" at bounding box center [507, 45] width 19 height 8
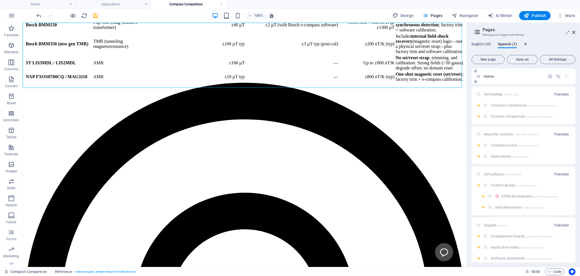
click at [488, 76] on span "Home /" at bounding box center [490, 76] width 12 height 4
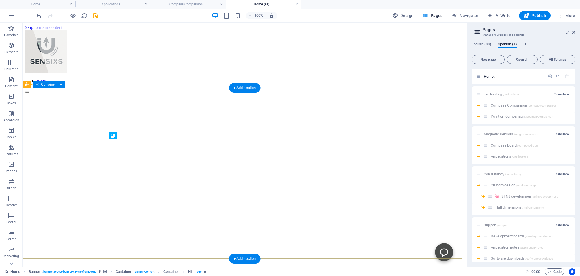
scroll to position [0, 0]
click at [481, 44] on span "English (33)" at bounding box center [482, 45] width 20 height 8
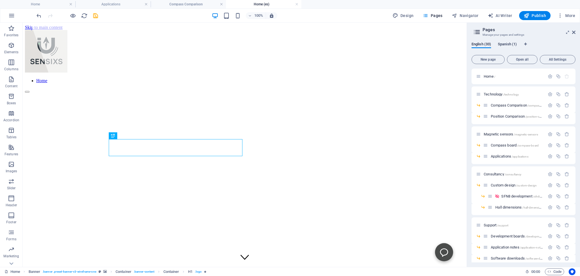
click at [508, 43] on span "Spanish (1)" at bounding box center [507, 45] width 19 height 8
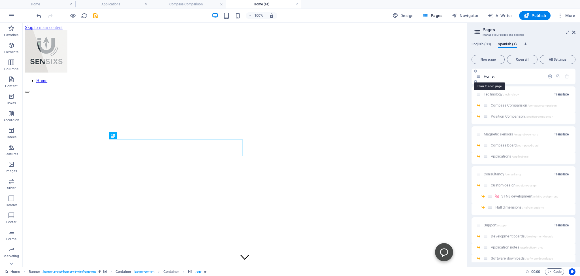
click at [488, 76] on span "Home /" at bounding box center [490, 76] width 12 height 4
click at [489, 75] on span "Home /" at bounding box center [490, 76] width 12 height 4
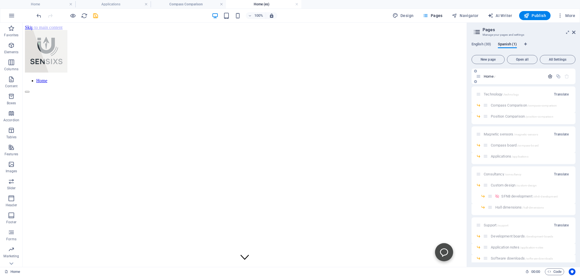
click at [548, 75] on icon "button" at bounding box center [550, 76] width 5 height 5
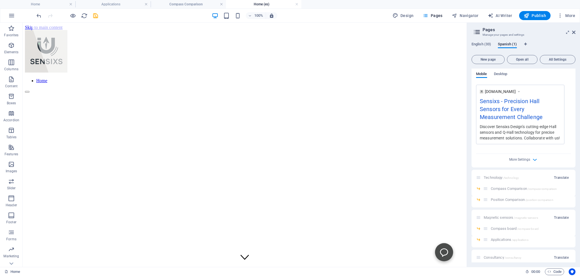
scroll to position [26, 0]
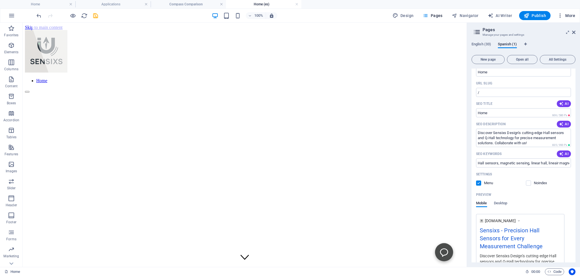
click at [567, 14] on span "More" at bounding box center [566, 16] width 18 height 6
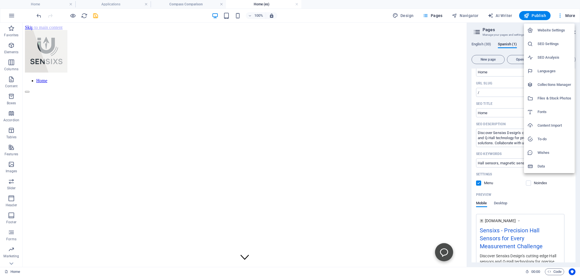
click at [547, 72] on h6 "Languages" at bounding box center [555, 71] width 34 height 7
select select "41"
select select "148"
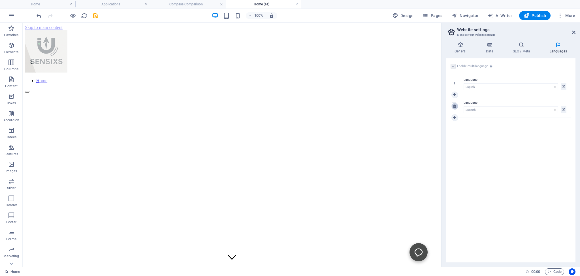
click at [455, 105] on icon at bounding box center [454, 106] width 3 height 4
click at [498, 113] on div "Enable multilanguage To disable multilanguage delete all languages until only o…" at bounding box center [510, 160] width 129 height 204
click at [453, 66] on label at bounding box center [453, 66] width 5 height 5
click at [0, 0] on input "Enable multilanguage To disable multilanguage delete all languages until only o…" at bounding box center [0, 0] width 0 height 0
click at [507, 122] on div "Enable multilanguage To disable multilanguage delete all languages until only o…" at bounding box center [510, 160] width 129 height 204
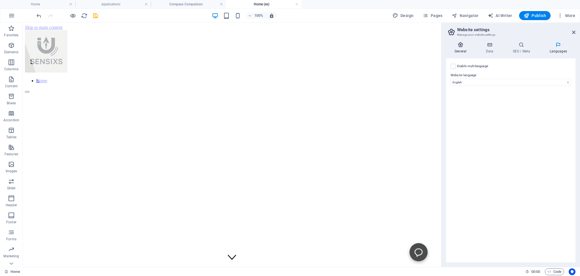
click at [462, 46] on icon at bounding box center [460, 45] width 29 height 6
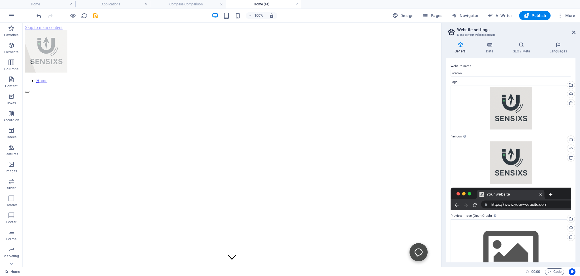
scroll to position [26, 0]
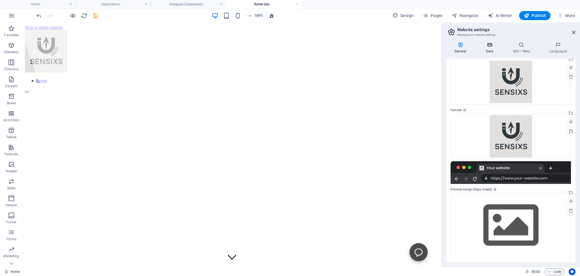
click at [488, 45] on icon at bounding box center [489, 45] width 25 height 6
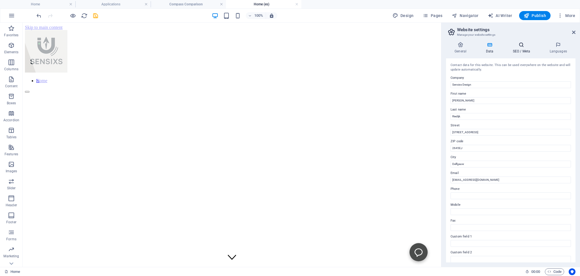
click at [524, 45] on icon at bounding box center [521, 45] width 35 height 6
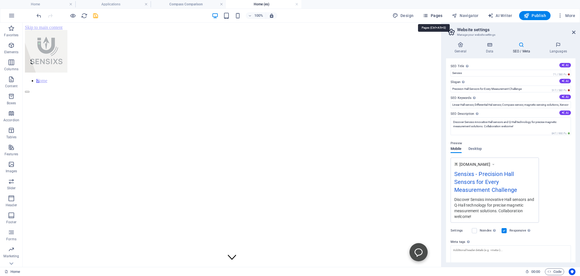
click at [433, 15] on span "Pages" at bounding box center [433, 16] width 20 height 6
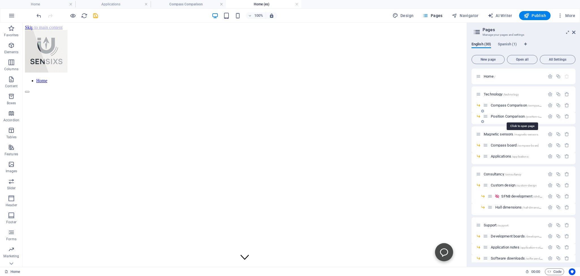
click at [499, 115] on span "Position Comparison /position-comparison" at bounding box center [522, 116] width 62 height 4
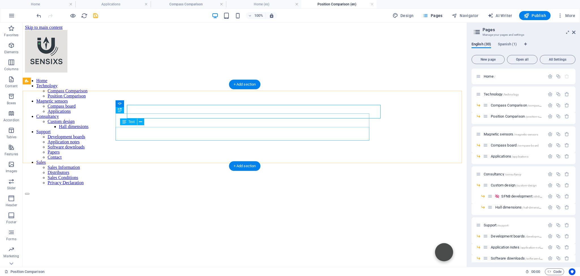
scroll to position [0, 0]
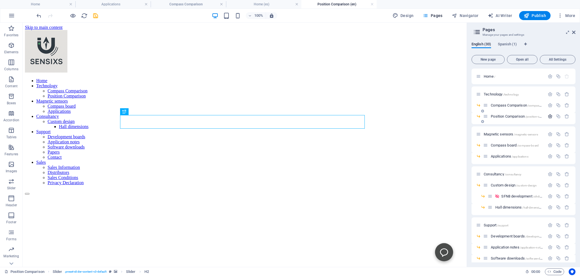
click at [548, 117] on icon "button" at bounding box center [550, 116] width 5 height 5
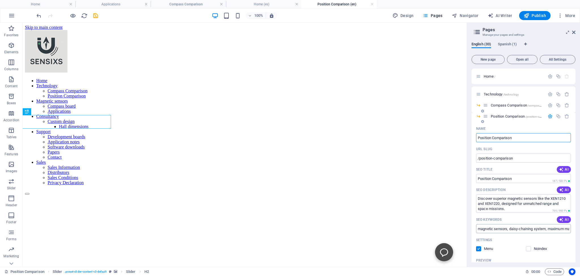
click at [510, 228] on input "magnetic sensors, daisy-chaining system, maximum magnet distance, superior dyna…" at bounding box center [523, 228] width 95 height 9
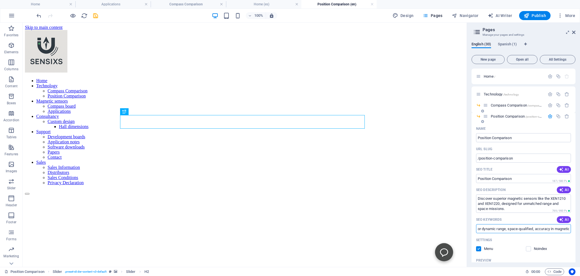
click at [523, 229] on input "magnetic sensors, maximum magnet distance, superior dynamic range, space-qualif…" at bounding box center [523, 228] width 95 height 9
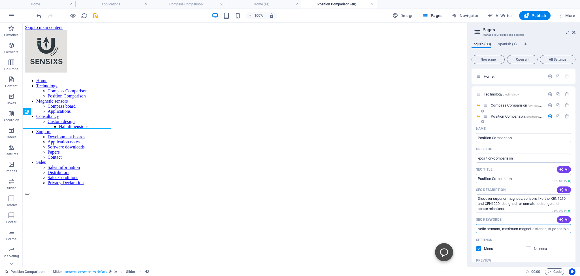
scroll to position [0, 0]
click at [538, 227] on input "Hall plate comparison, magnetic sensors, maximum magnet distance, superior dyna…" at bounding box center [523, 228] width 95 height 9
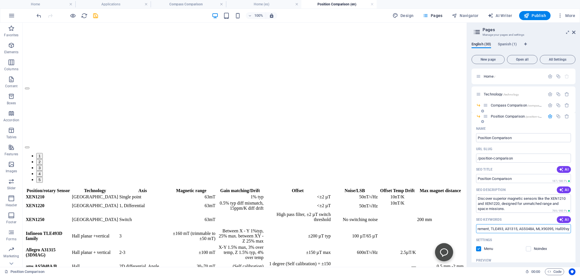
click at [557, 228] on input "Hall plate comparison, magnetic sensors, maximum magnet distance, superior dyna…" at bounding box center [523, 228] width 95 height 9
type input "Hall plate comparison, magnetic sensors, maximum magnet distance, superior dyna…"
click at [556, 229] on input "Hall plate comparison, magnetic sensors, maximum magnet distance, superior dyna…" at bounding box center [523, 228] width 95 height 9
click at [96, 15] on icon "save" at bounding box center [95, 15] width 7 height 7
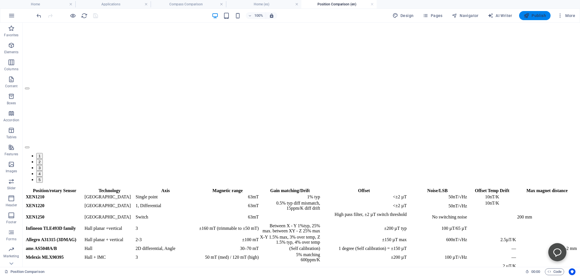
click at [533, 15] on span "Publish" at bounding box center [535, 16] width 22 height 6
drag, startPoint x: 535, startPoint y: 15, endPoint x: 218, endPoint y: 131, distance: 337.2
click at [535, 15] on span "Publish" at bounding box center [535, 16] width 22 height 6
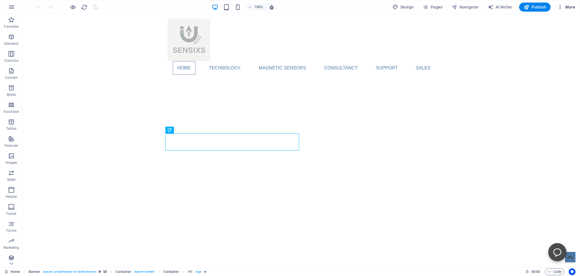
click at [570, 7] on span "More" at bounding box center [566, 7] width 18 height 6
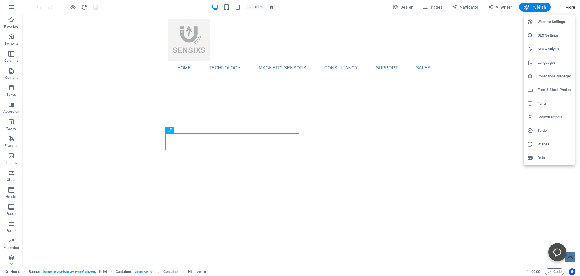
click at [542, 87] on h6 "Files & Stock Photos" at bounding box center [555, 89] width 34 height 7
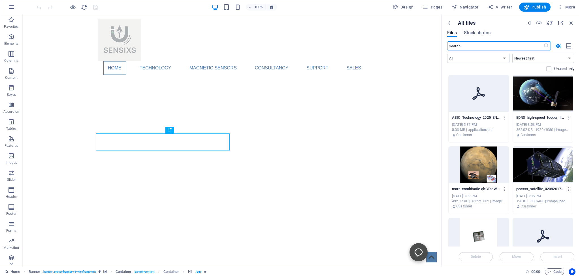
click at [464, 94] on div at bounding box center [479, 93] width 60 height 37
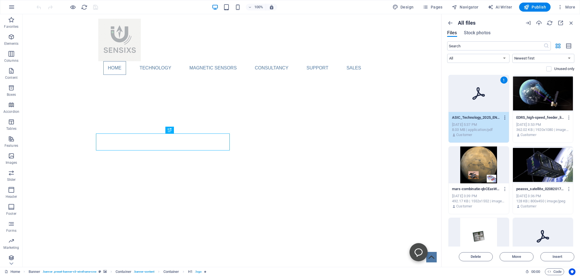
click at [503, 116] on icon "button" at bounding box center [505, 117] width 5 height 5
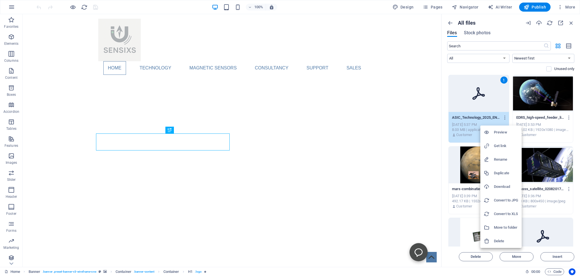
click at [496, 241] on h6 "Delete" at bounding box center [506, 241] width 24 height 7
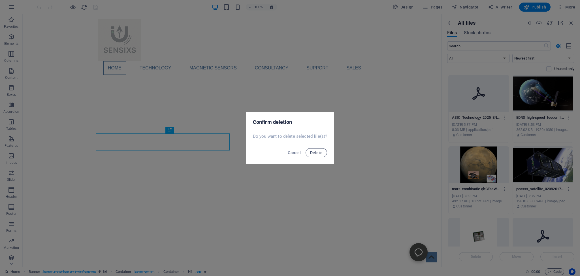
click at [316, 152] on span "Delete" at bounding box center [316, 152] width 12 height 5
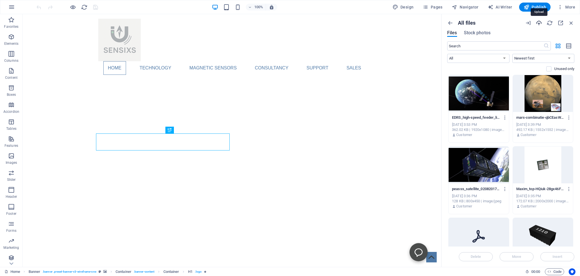
click at [539, 23] on icon "button" at bounding box center [539, 23] width 6 height 6
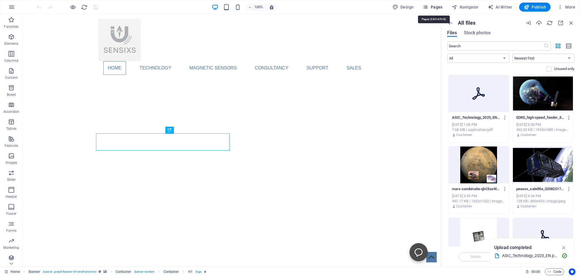
click at [434, 7] on span "Pages" at bounding box center [433, 7] width 20 height 6
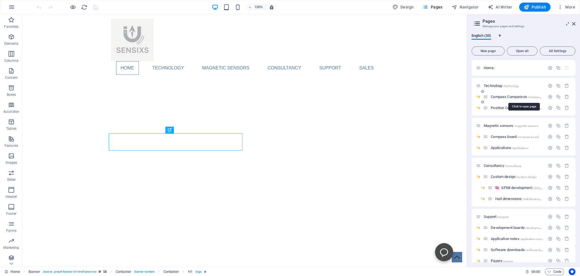
click at [499, 96] on span "Compass Comparison /compass-comparison" at bounding box center [524, 97] width 66 height 4
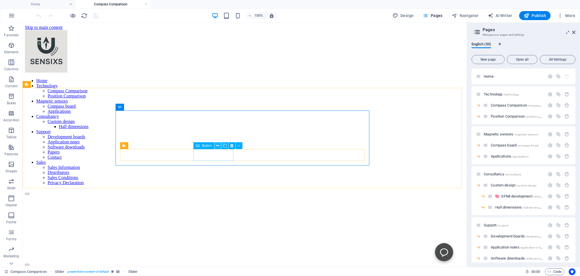
click at [216, 145] on button at bounding box center [217, 145] width 7 height 7
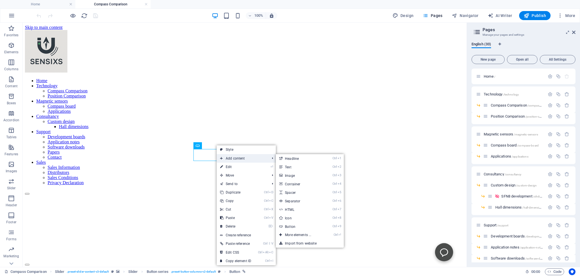
click at [231, 159] on span "Add content" at bounding box center [242, 158] width 51 height 8
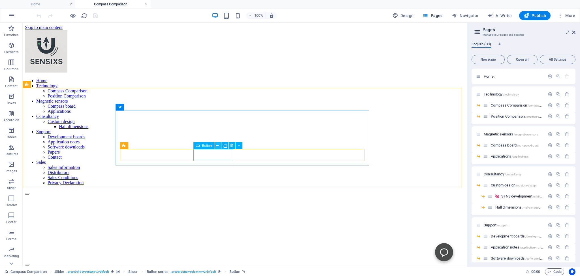
click at [216, 145] on icon at bounding box center [217, 146] width 3 height 6
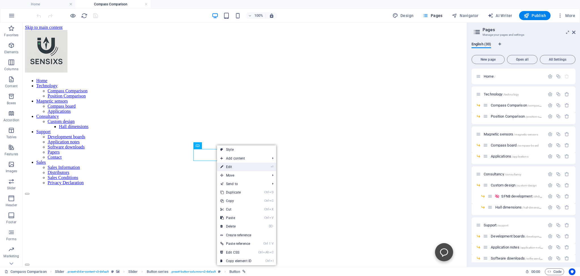
click at [227, 166] on link "⏎ Edit" at bounding box center [236, 167] width 38 height 8
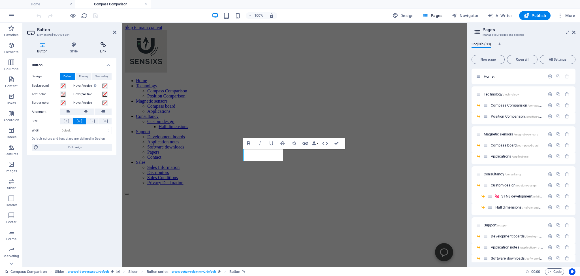
click at [104, 43] on icon at bounding box center [103, 45] width 27 height 6
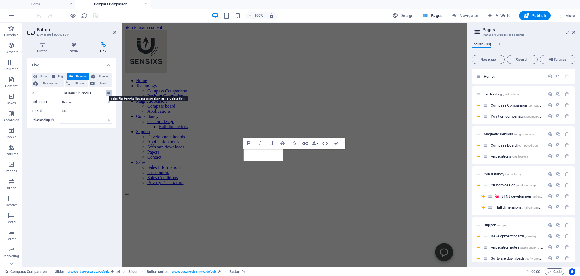
click at [108, 93] on icon at bounding box center [108, 93] width 3 height 6
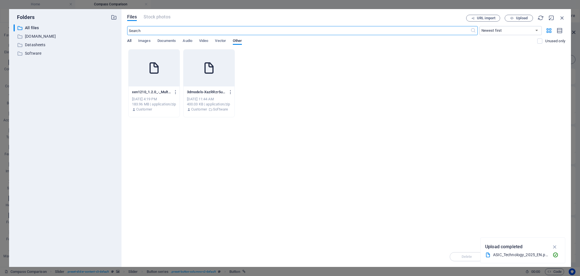
click at [129, 40] on span "All" at bounding box center [129, 41] width 4 height 8
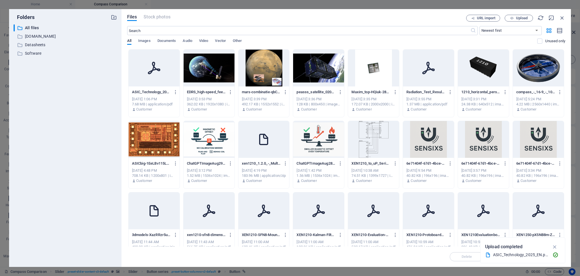
click at [156, 67] on icon at bounding box center [154, 68] width 14 height 14
type input "https://cdn1.site-media.eu/images/document/18913509/ASIC_Technology_2025_EN-Vwa…"
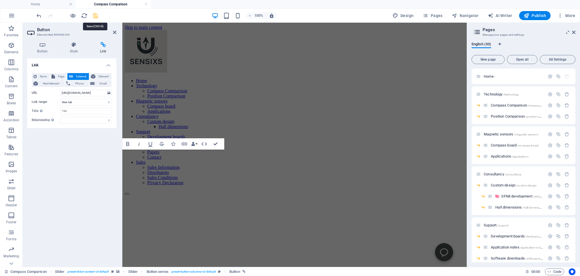
click at [95, 14] on icon "save" at bounding box center [95, 15] width 7 height 7
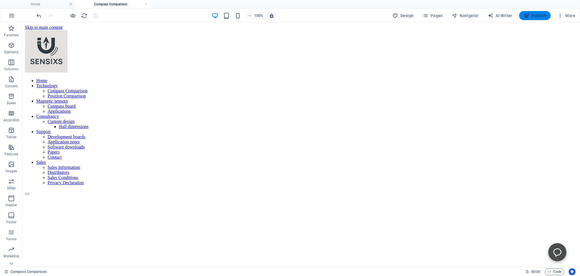
click at [535, 15] on span "Publish" at bounding box center [535, 16] width 22 height 6
